Goal: Transaction & Acquisition: Book appointment/travel/reservation

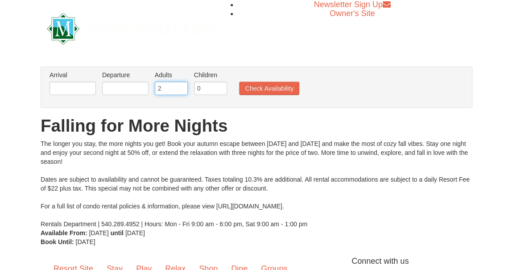
drag, startPoint x: 164, startPoint y: 90, endPoint x: 156, endPoint y: 87, distance: 7.9
click at [156, 87] on input "2" at bounding box center [171, 88] width 33 height 13
click at [181, 85] on input "3" at bounding box center [171, 88] width 33 height 13
click at [181, 85] on input "4" at bounding box center [171, 88] width 33 height 13
type input "5"
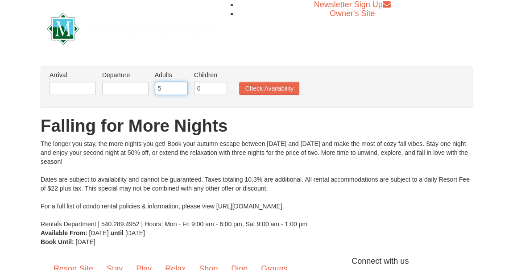
click at [180, 85] on input "5" at bounding box center [171, 88] width 33 height 13
click at [240, 89] on button "Check Availability" at bounding box center [269, 88] width 60 height 13
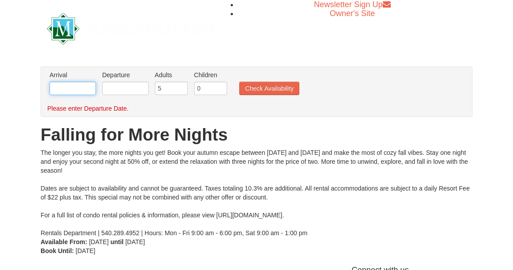
click at [91, 90] on input "text" at bounding box center [72, 88] width 46 height 13
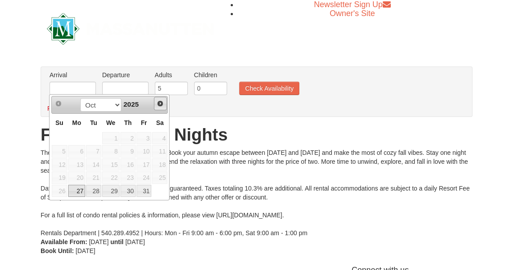
click at [161, 104] on span "Next" at bounding box center [159, 103] width 7 height 7
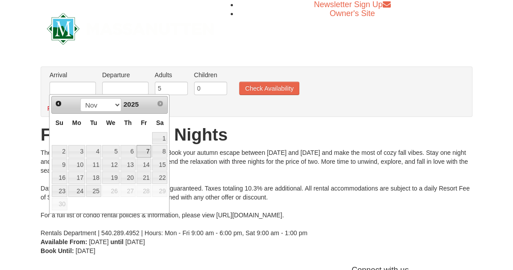
click at [144, 148] on link "7" at bounding box center [143, 151] width 15 height 12
type input "[DATE]"
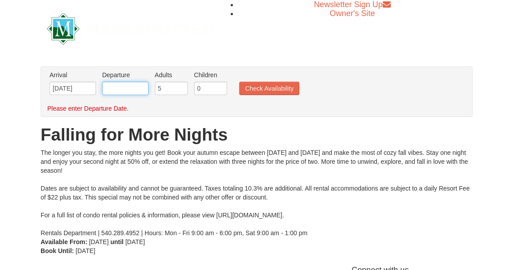
click at [121, 88] on input "text" at bounding box center [125, 88] width 46 height 13
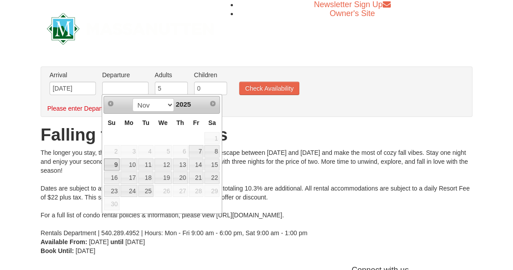
click at [115, 164] on link "9" at bounding box center [112, 164] width 16 height 12
type input "[DATE]"
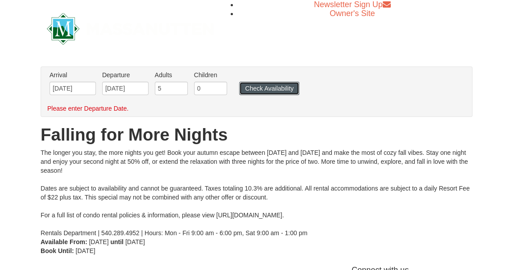
click at [286, 87] on button "Check Availability" at bounding box center [269, 88] width 60 height 13
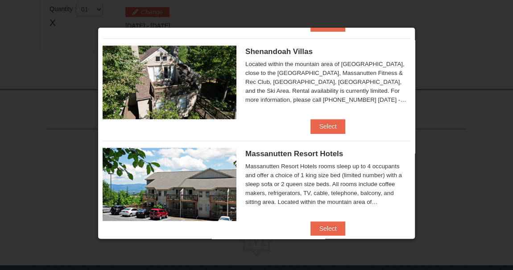
scroll to position [215, 0]
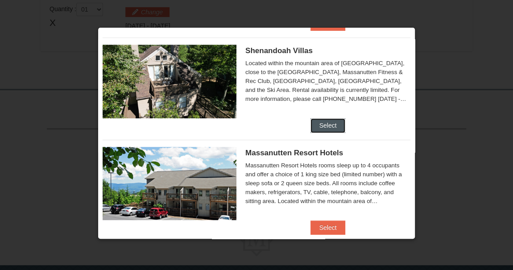
click at [331, 121] on button "Select" at bounding box center [327, 125] width 35 height 14
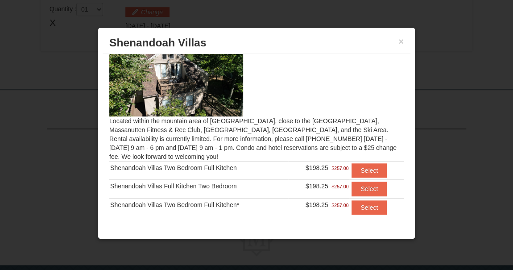
scroll to position [29, 0]
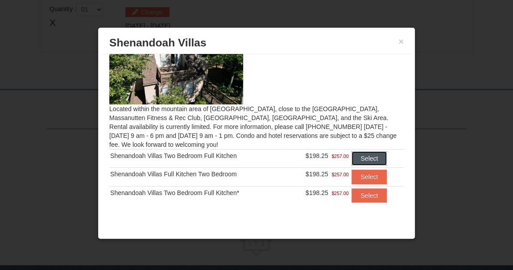
click at [359, 156] on button "Select" at bounding box center [368, 158] width 35 height 14
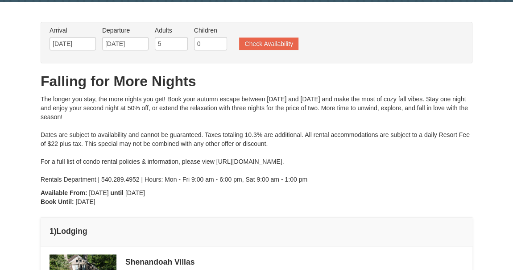
scroll to position [0, 0]
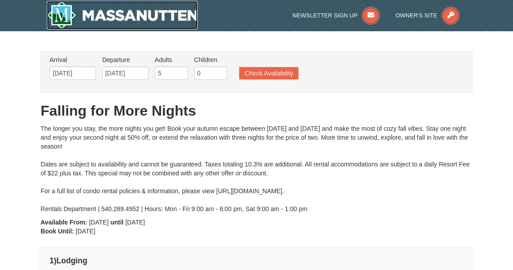
click at [79, 11] on img at bounding box center [122, 15] width 151 height 29
